Goal: Information Seeking & Learning: Learn about a topic

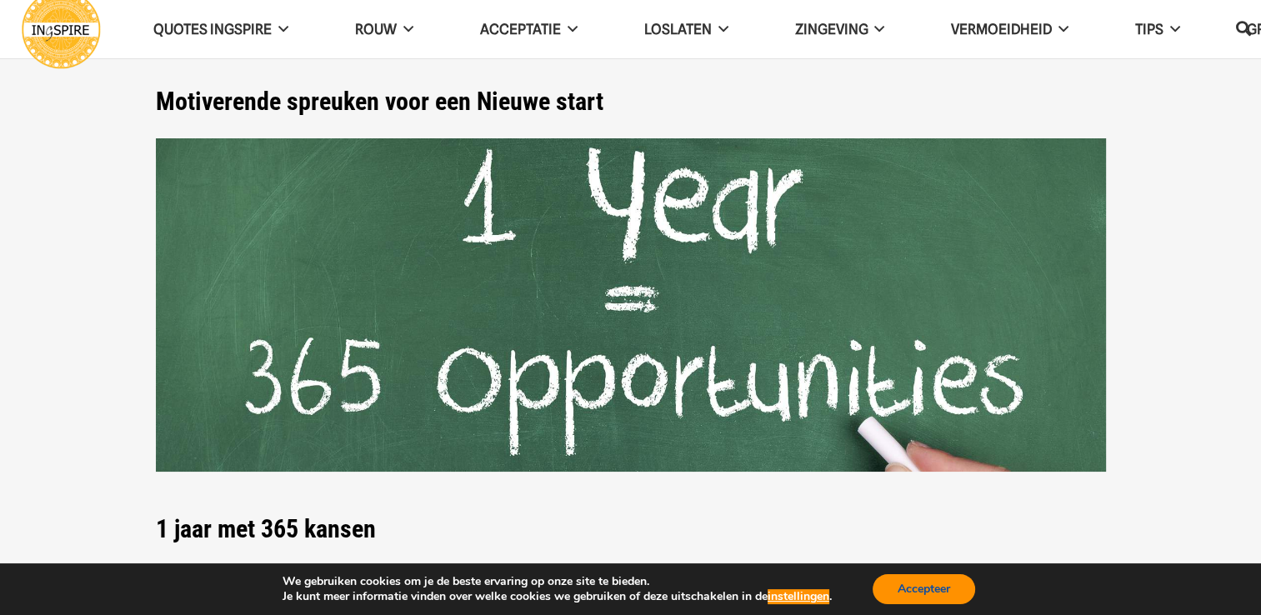
click at [936, 585] on button "Accepteer" at bounding box center [924, 589] width 103 height 30
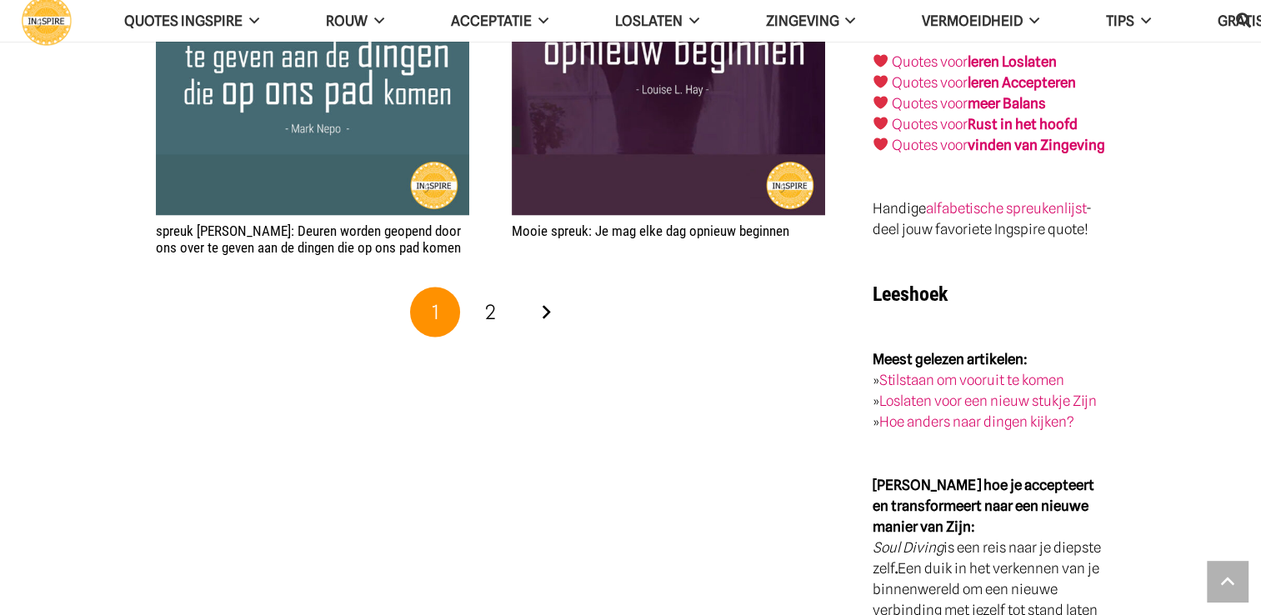
scroll to position [3188, 0]
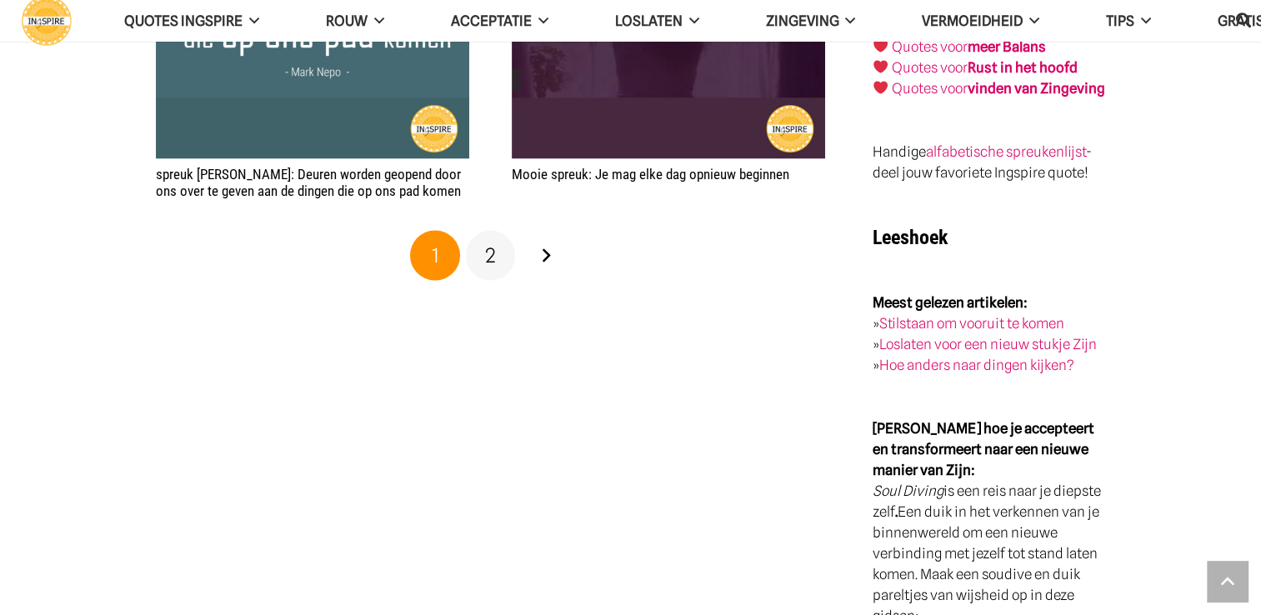
click at [489, 258] on span "2" at bounding box center [490, 255] width 11 height 24
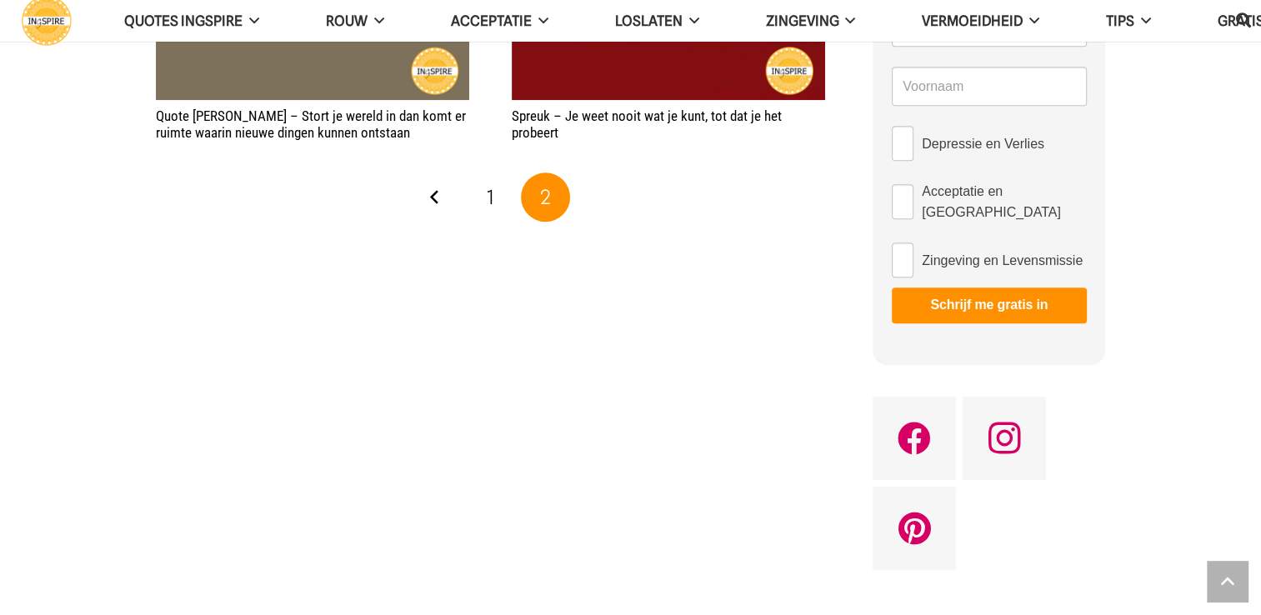
scroll to position [1287, 0]
